Goal: Find specific page/section: Find specific page/section

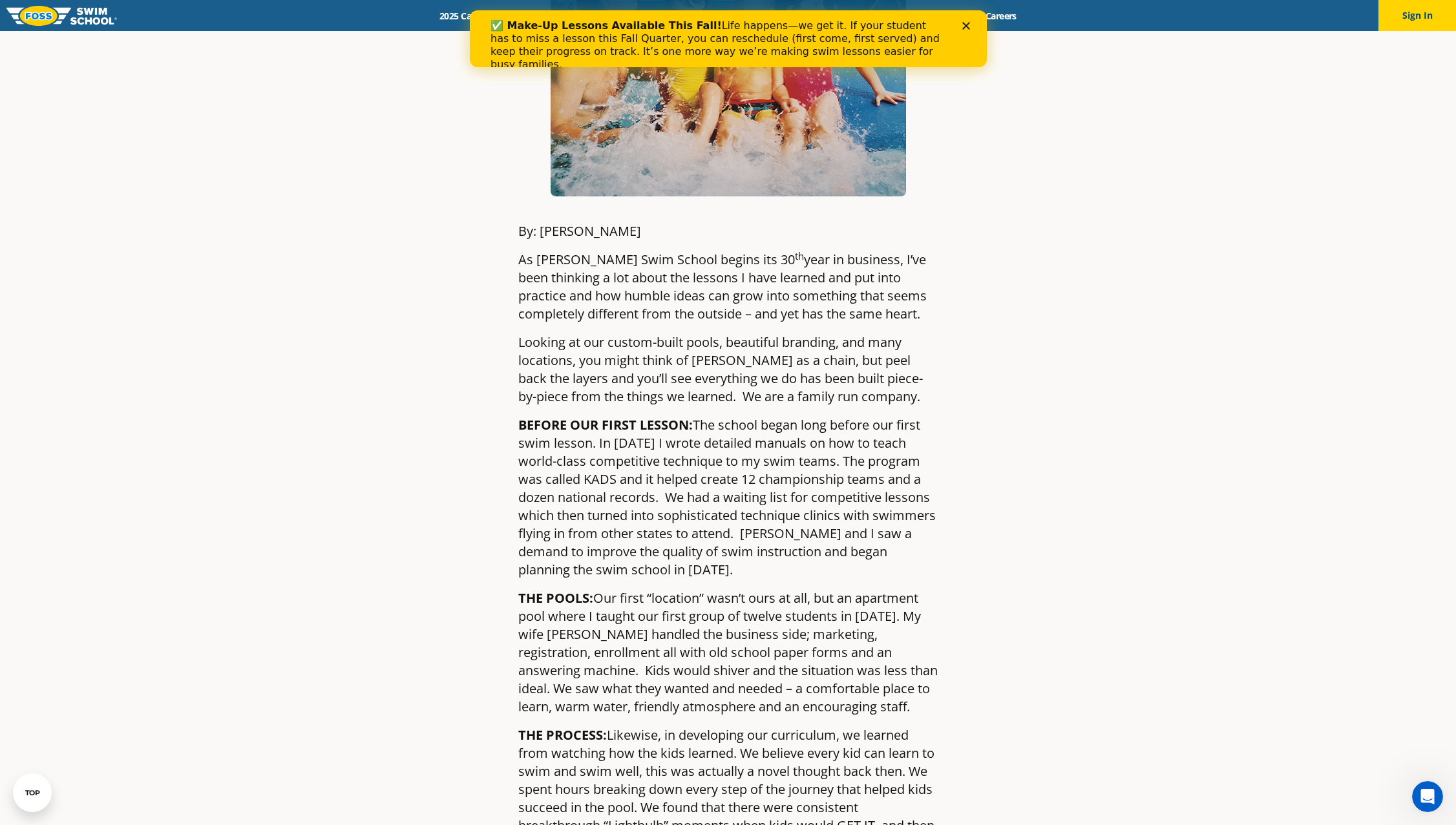
scroll to position [323, 0]
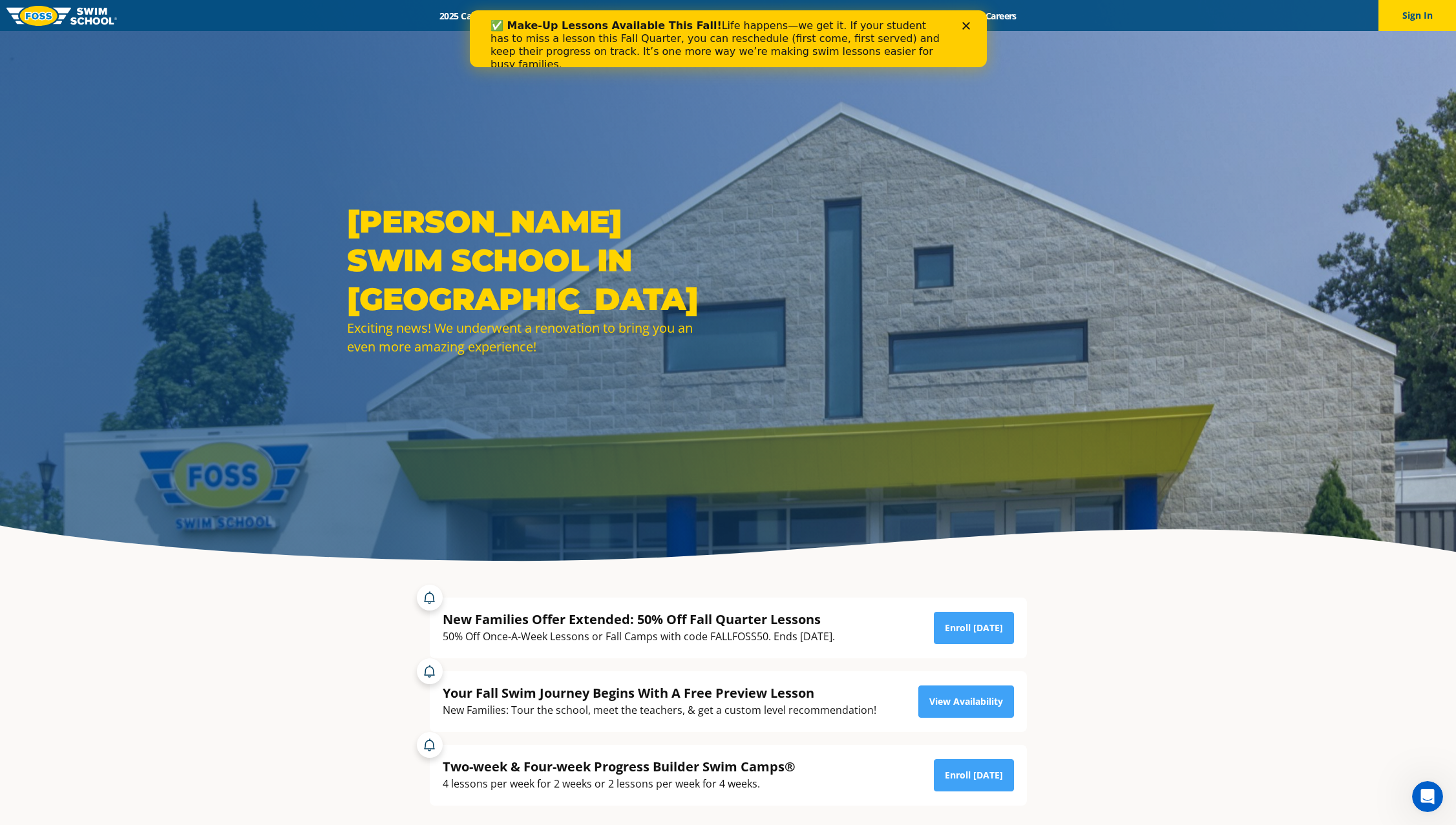
click at [964, 28] on polygon "Close" at bounding box center [966, 26] width 8 height 8
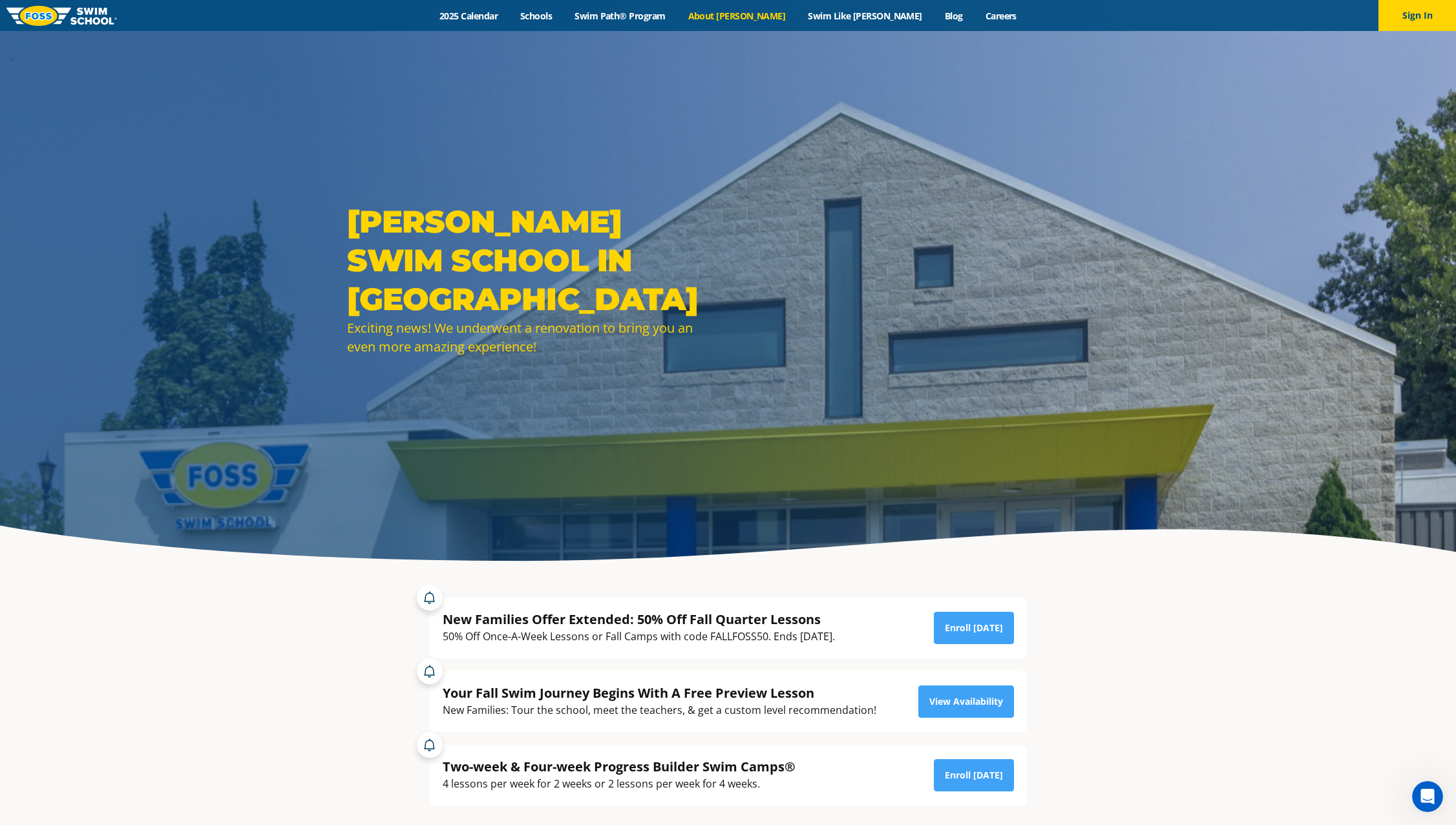
click at [761, 13] on link "About [PERSON_NAME]" at bounding box center [736, 16] width 120 height 13
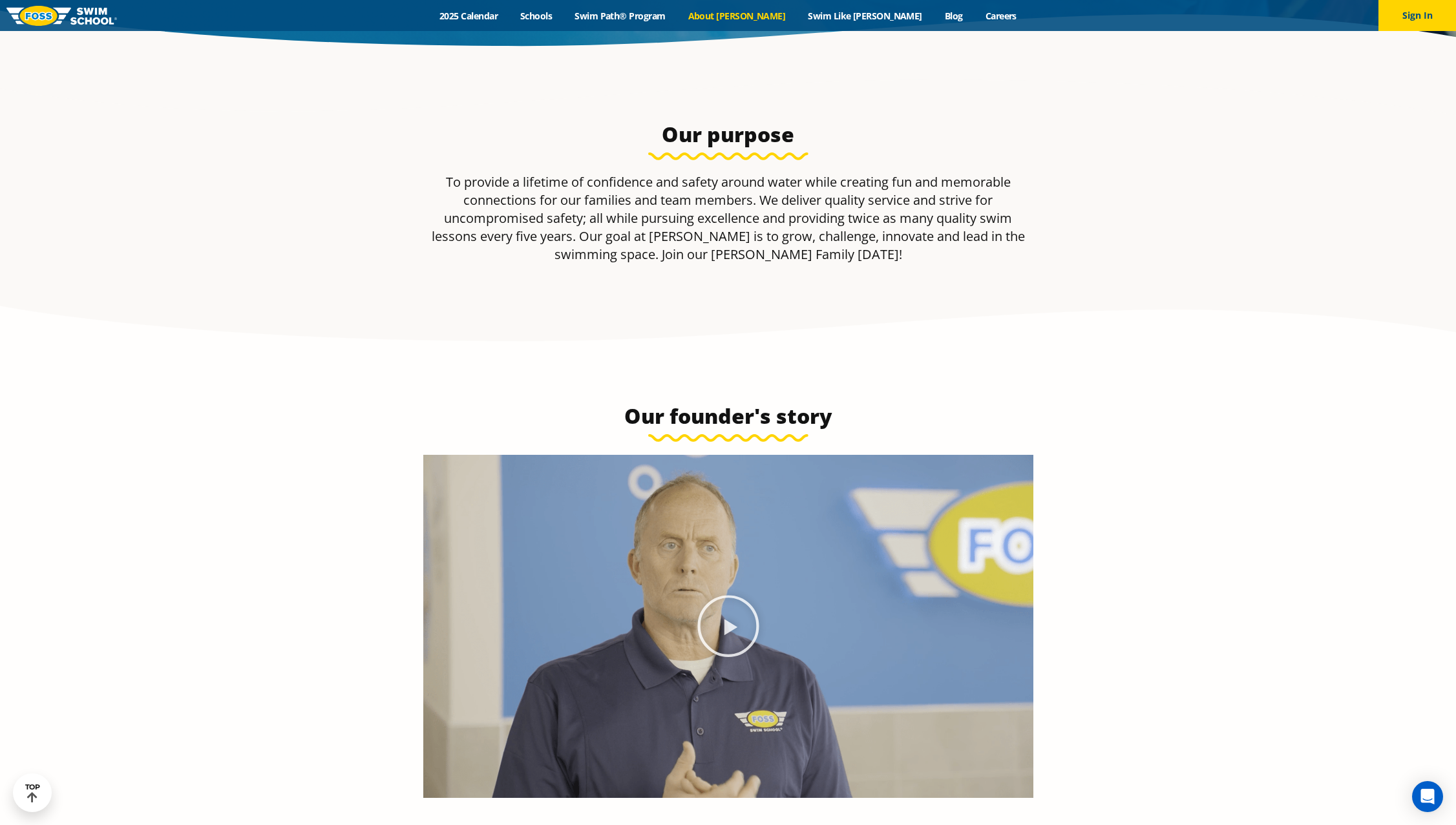
scroll to position [465, 0]
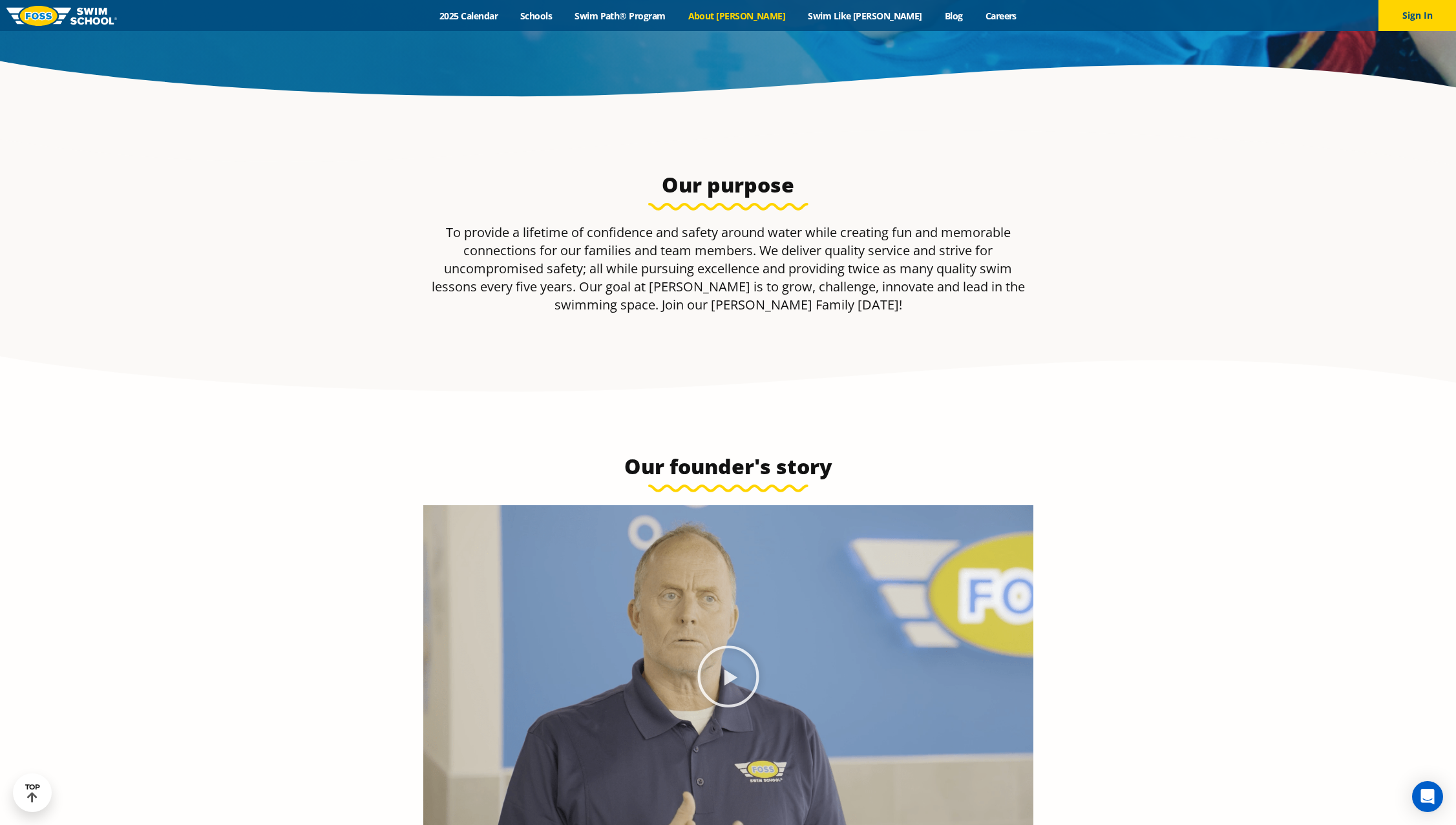
click at [79, 10] on img at bounding box center [62, 16] width 111 height 20
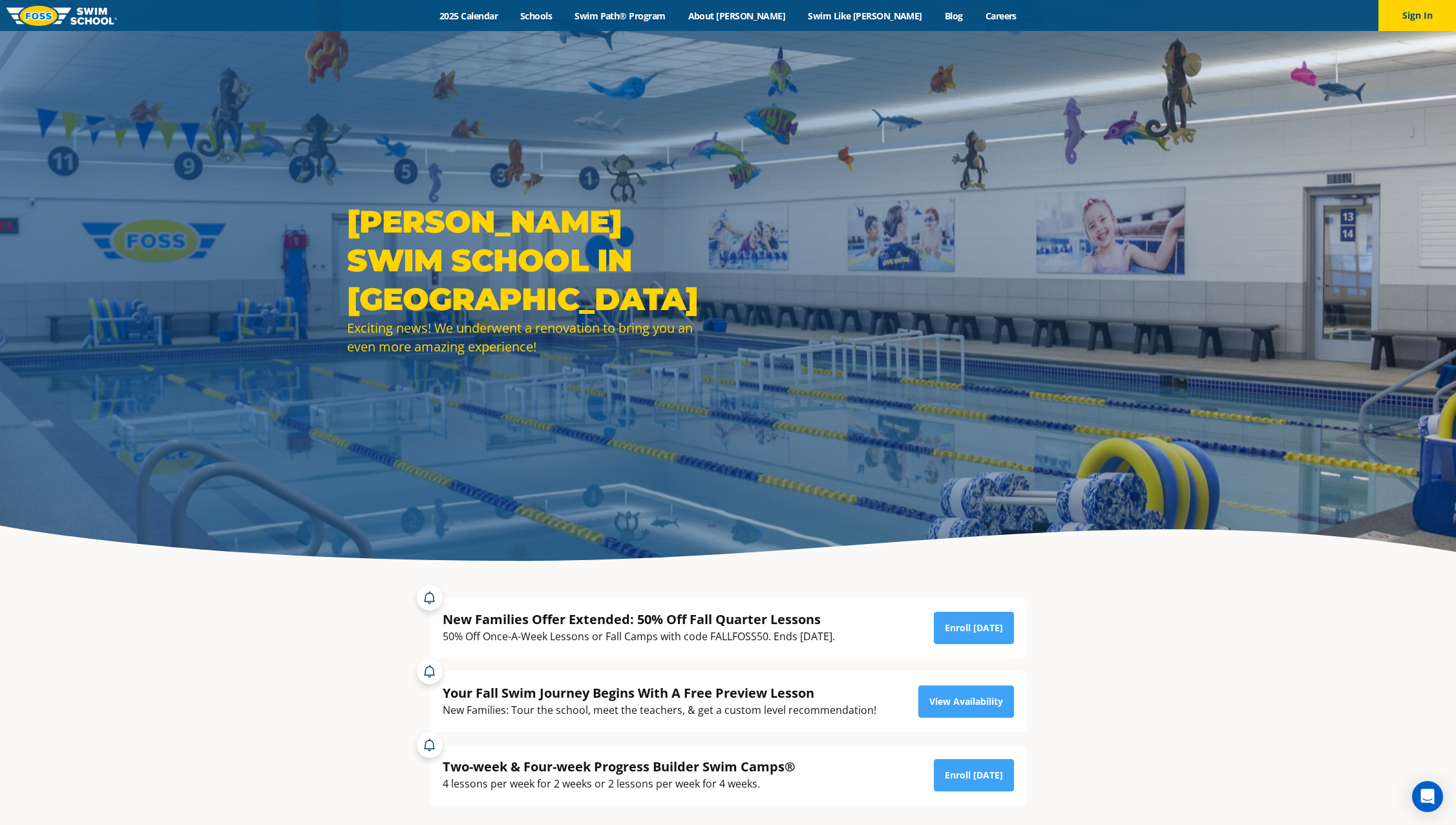
click at [74, 11] on img at bounding box center [62, 16] width 111 height 20
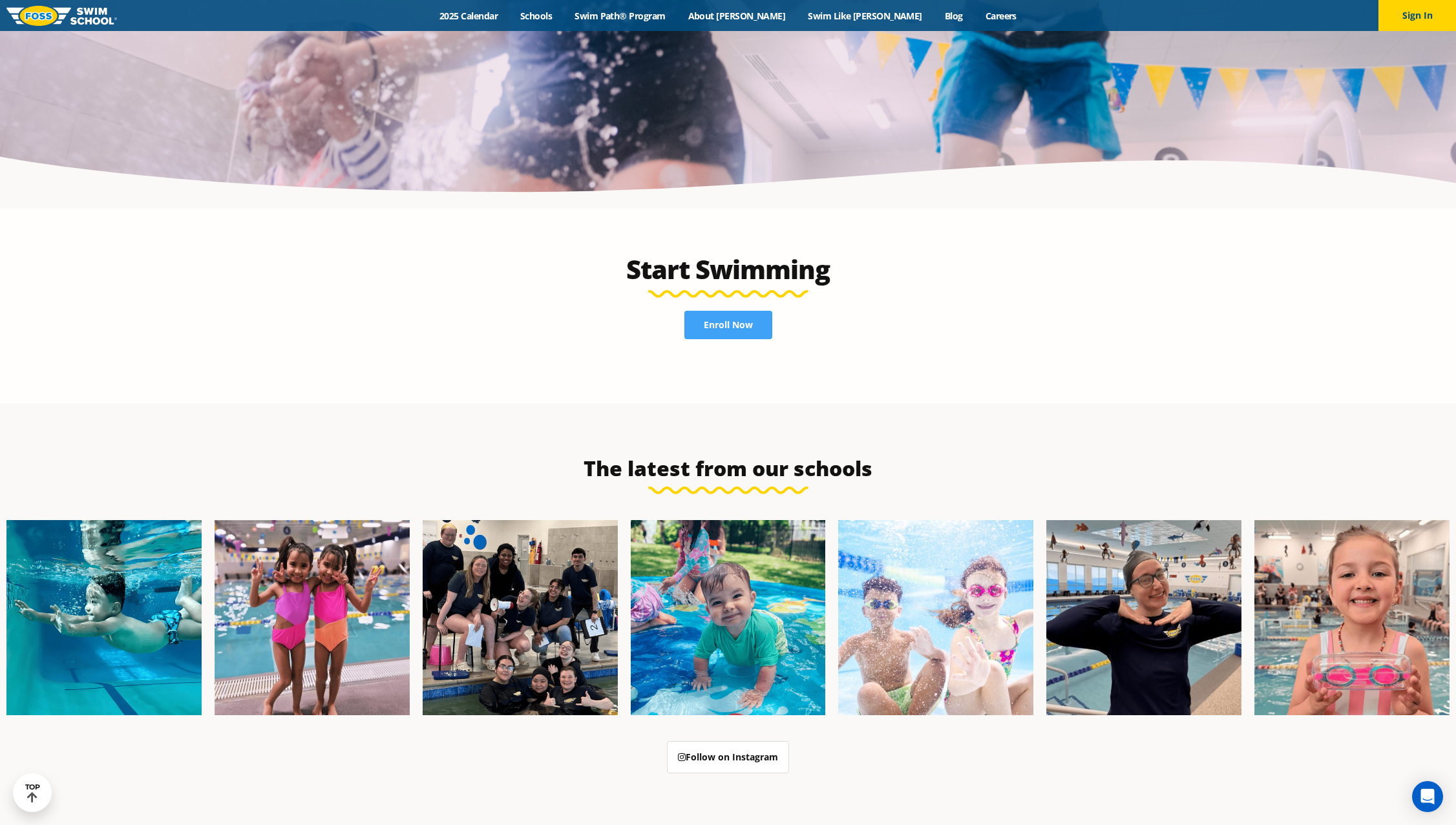
scroll to position [3369, 0]
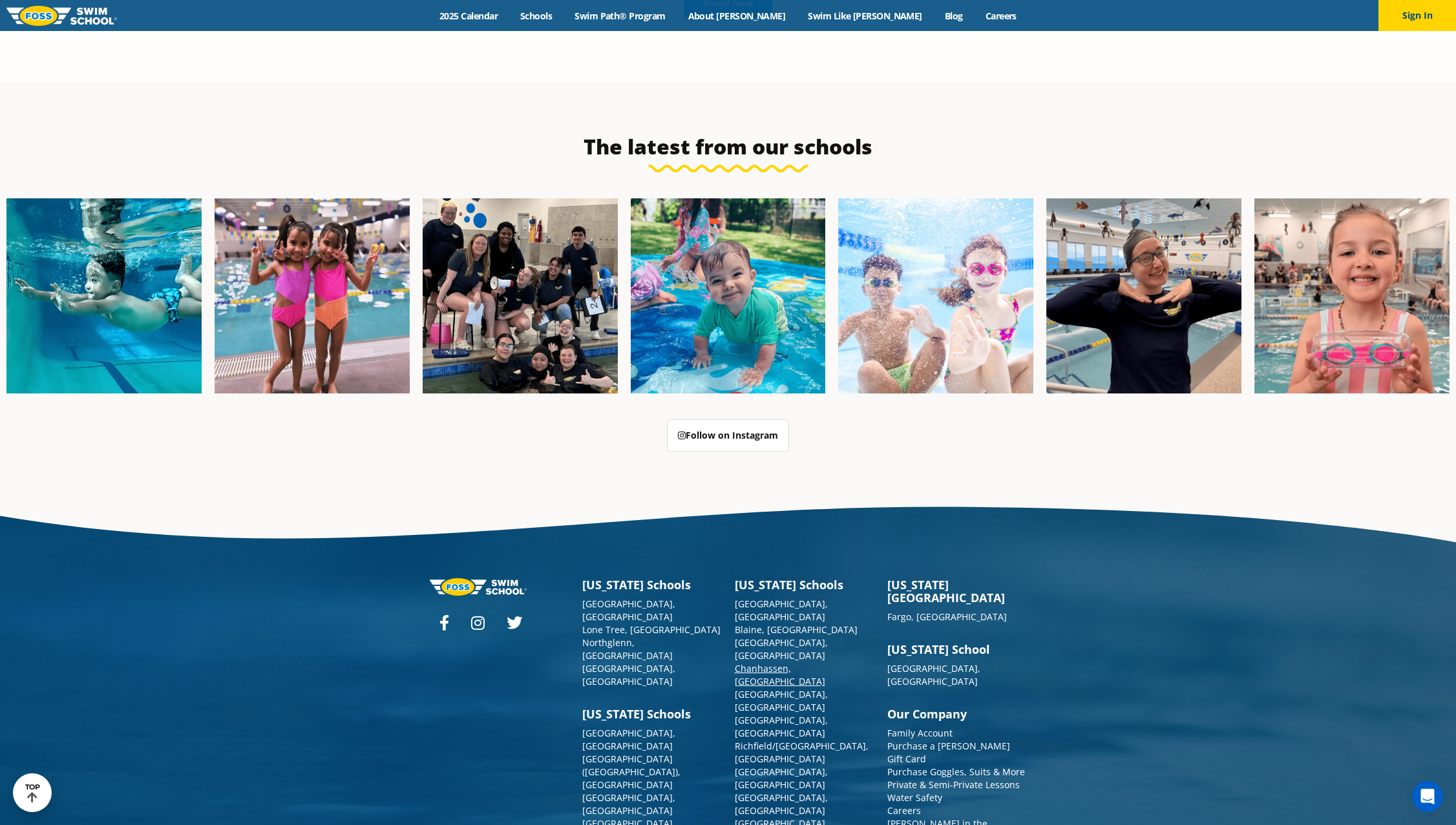
click at [756, 662] on link "Chanhassen, [GEOGRAPHIC_DATA]" at bounding box center [780, 675] width 91 height 25
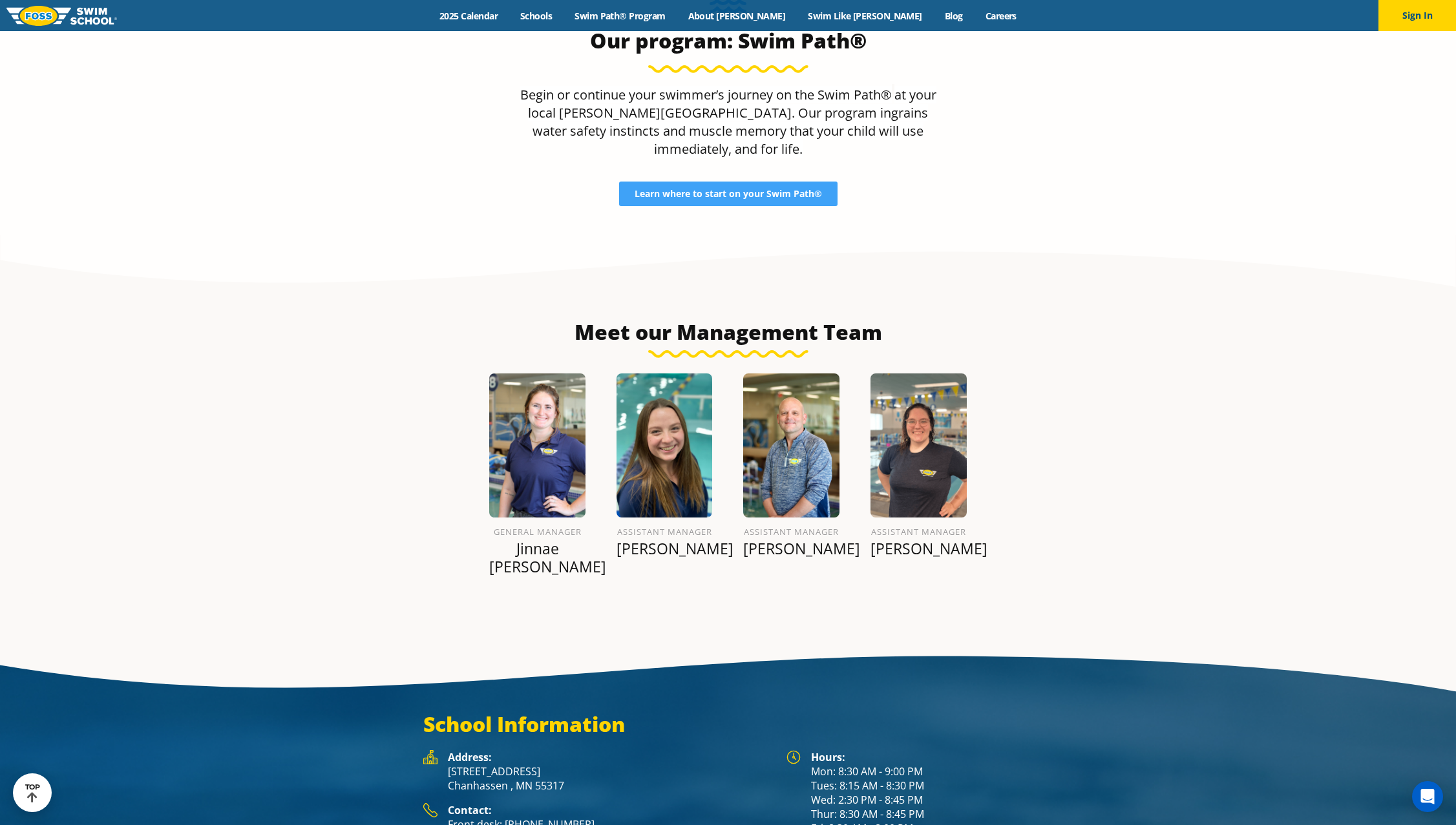
scroll to position [1468, 0]
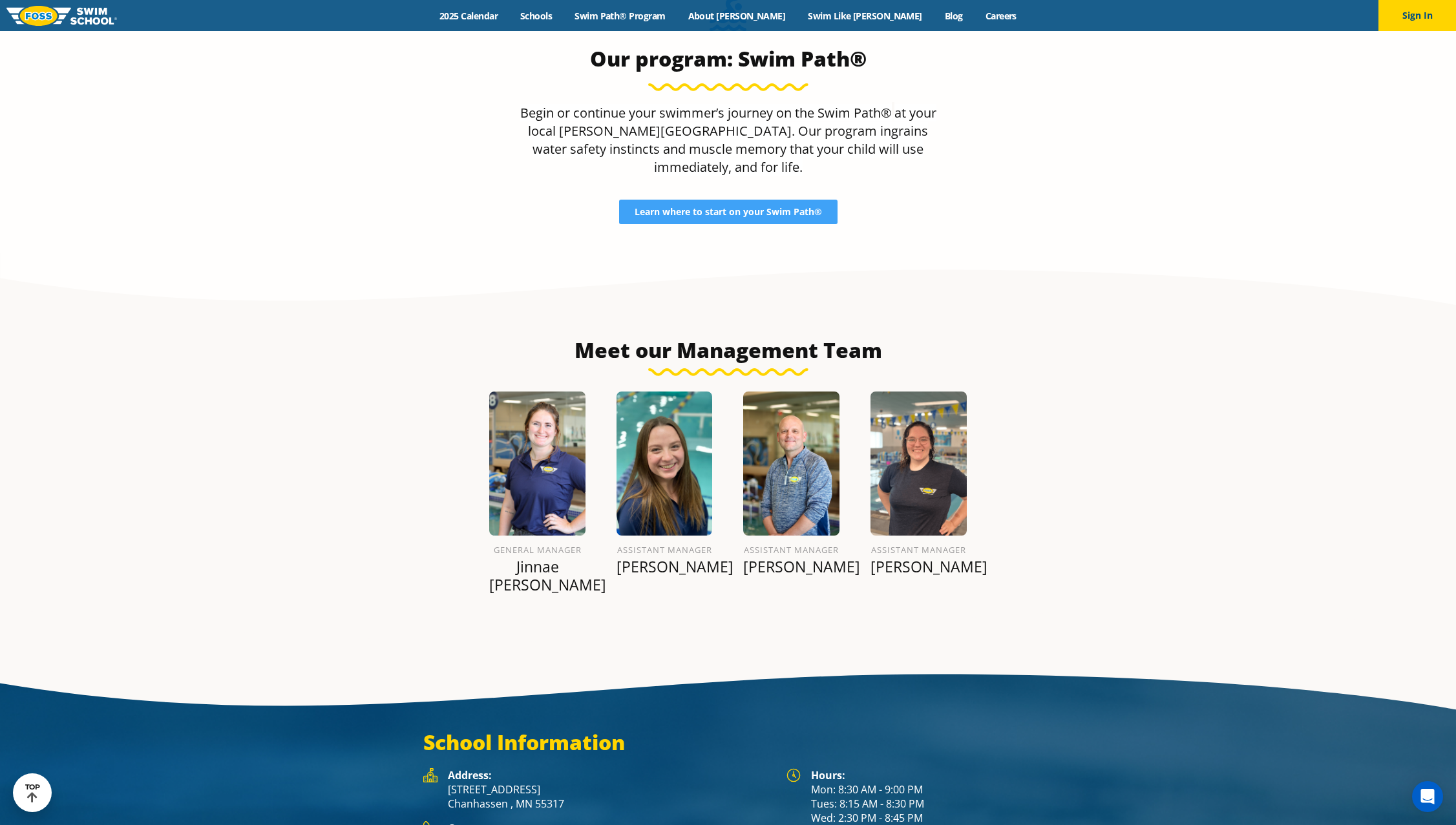
click at [945, 417] on img at bounding box center [918, 463] width 96 height 144
click at [530, 558] on p "Jinnae [PERSON_NAME]" at bounding box center [537, 576] width 96 height 36
click at [533, 451] on img at bounding box center [537, 463] width 96 height 144
click at [433, 423] on div "General Manager [PERSON_NAME] Assistant Manager [PERSON_NAME] Assistant Manager…" at bounding box center [728, 498] width 610 height 244
